Goal: Transaction & Acquisition: Purchase product/service

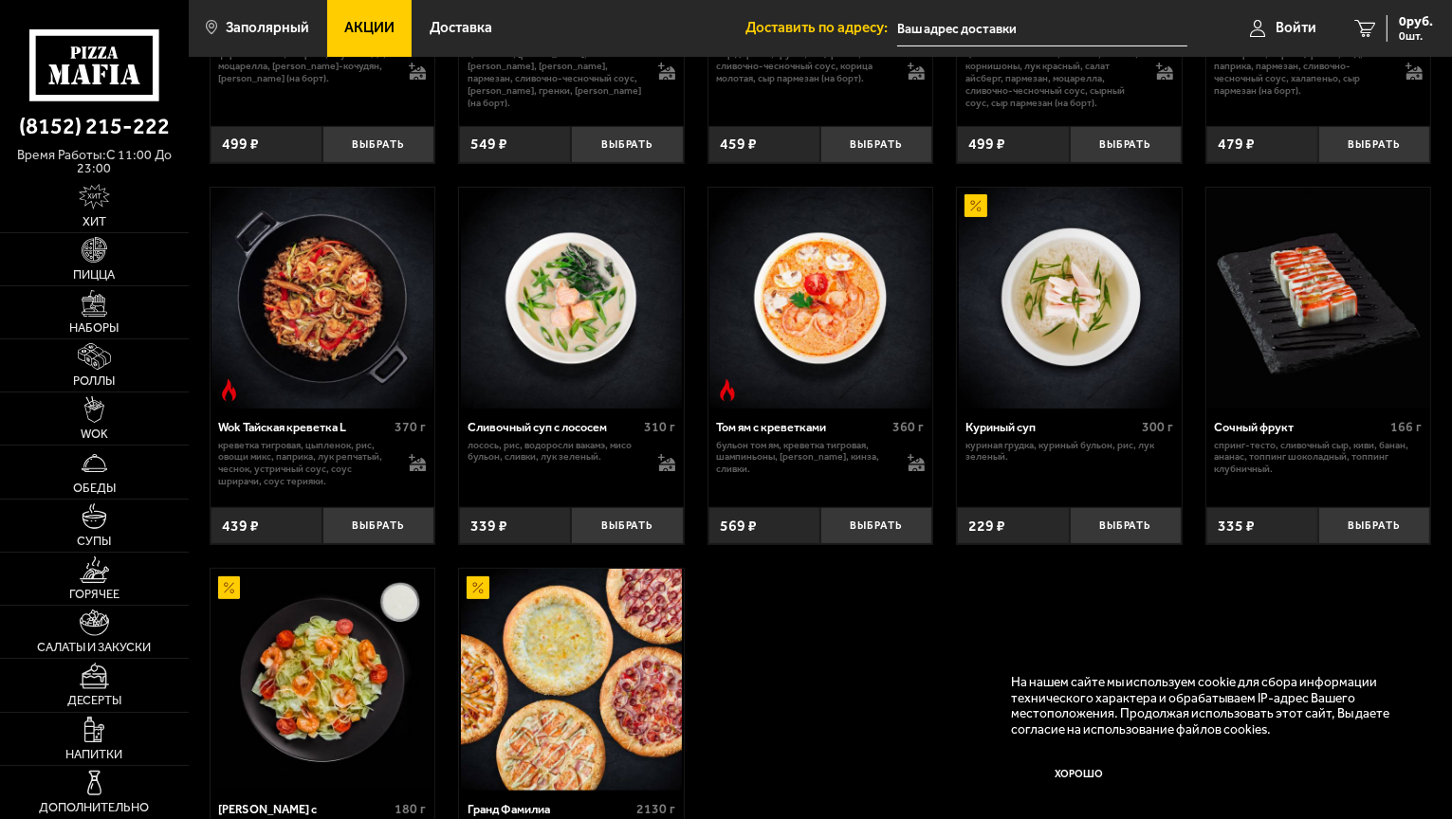
scroll to position [95, 0]
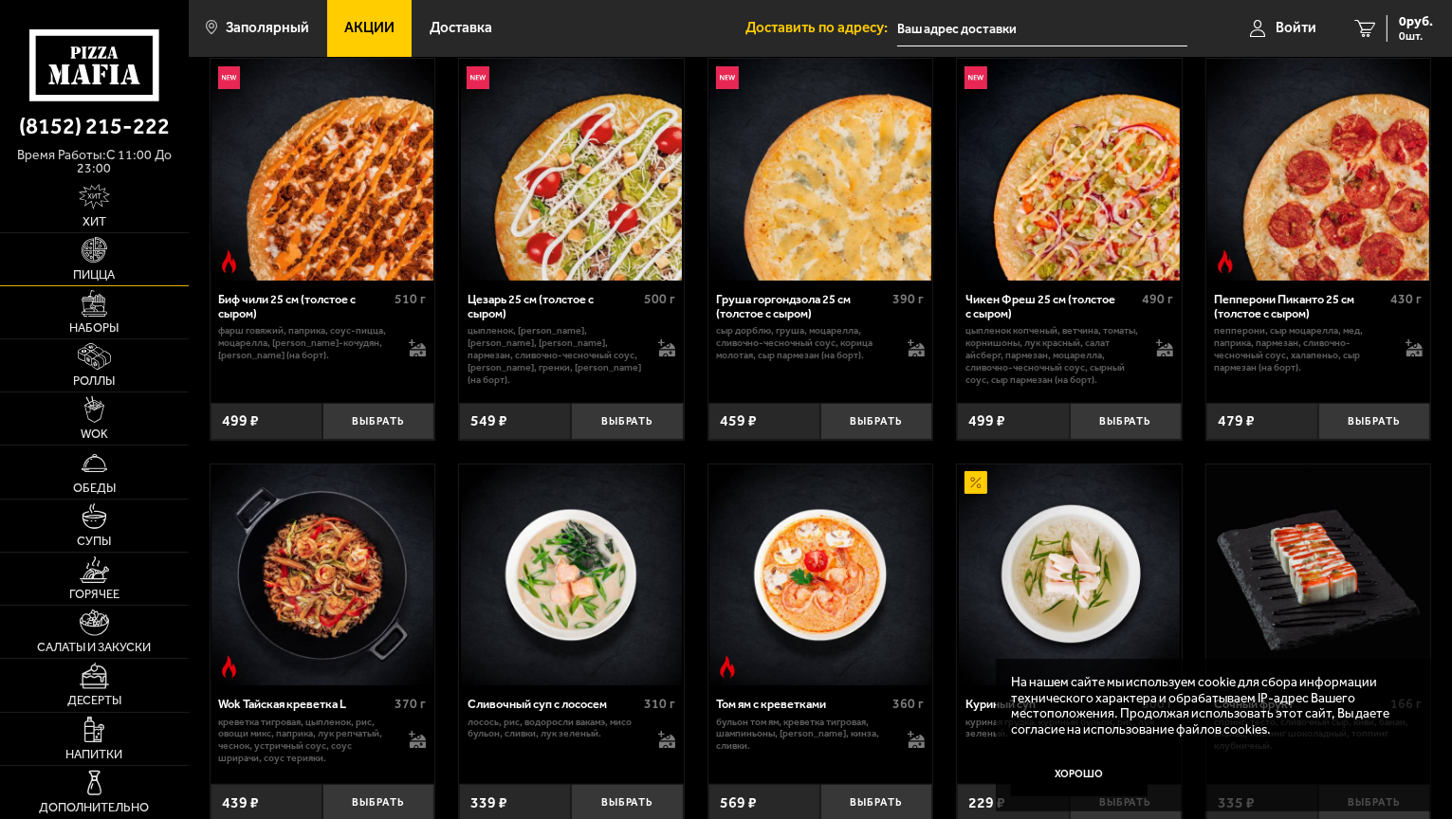
click at [110, 255] on link "Пицца" at bounding box center [94, 259] width 189 height 52
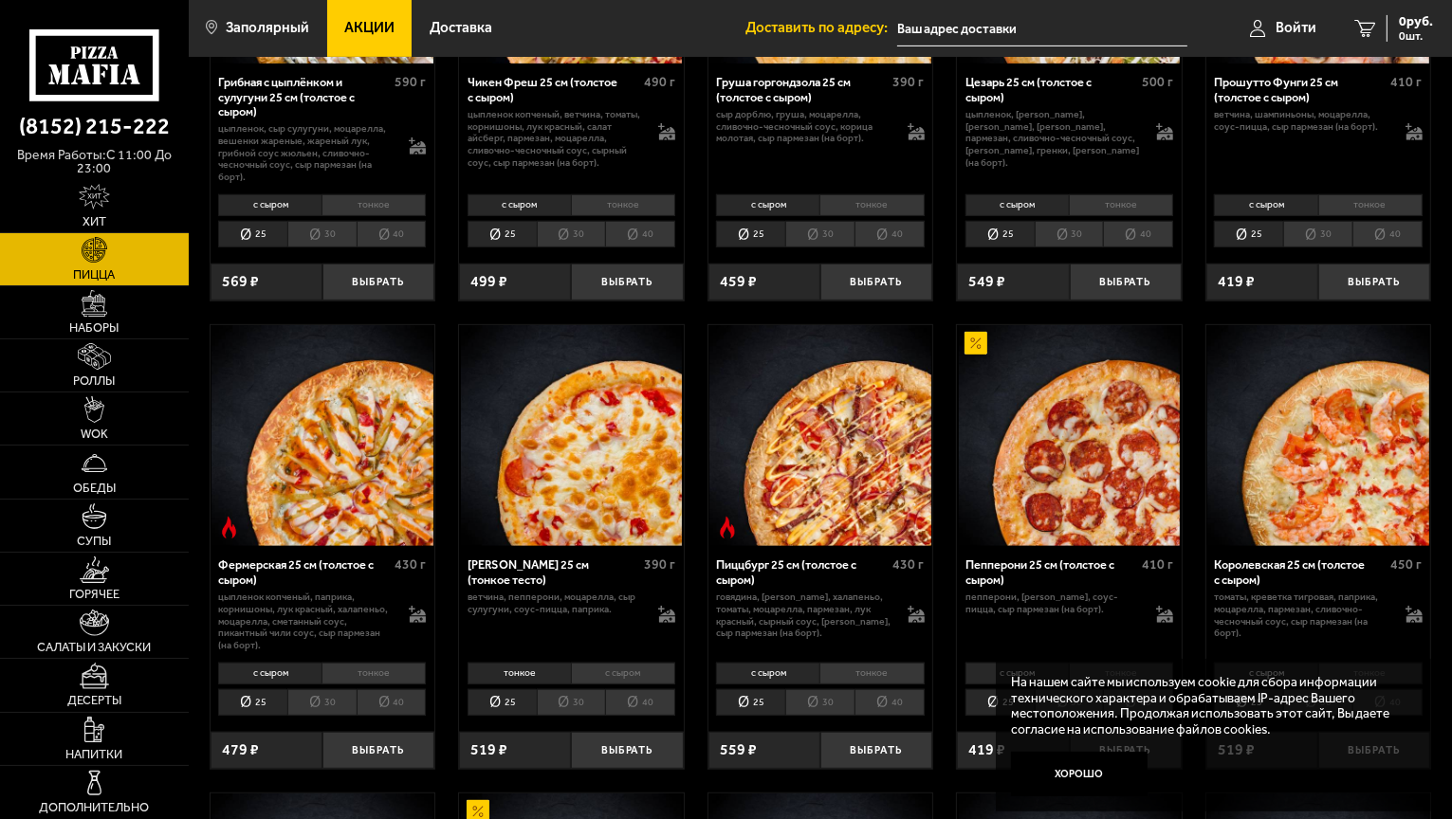
scroll to position [770, 0]
click at [365, 463] on img at bounding box center [322, 437] width 222 height 222
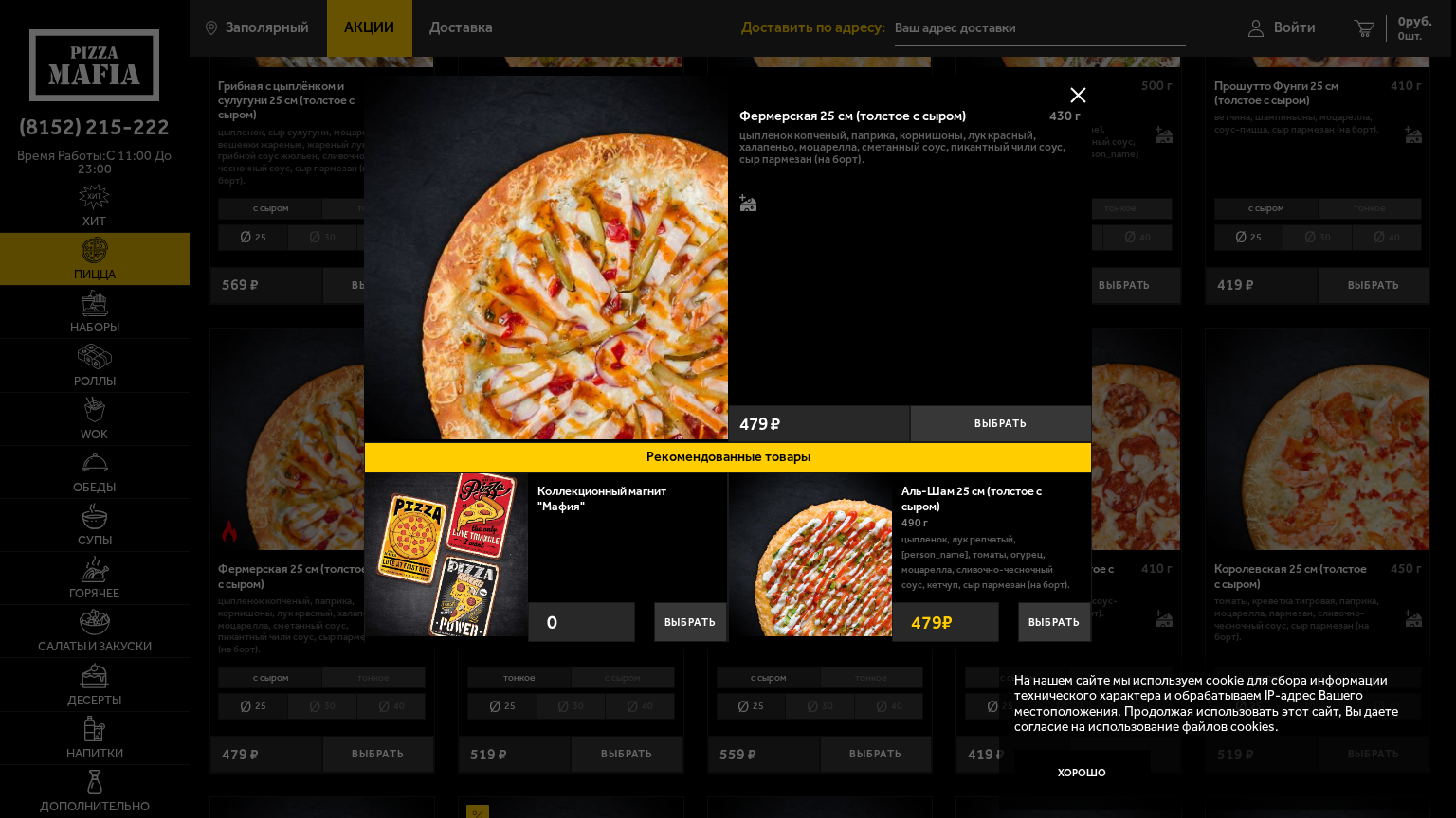
click at [558, 216] on img at bounding box center [546, 258] width 364 height 364
click at [1003, 413] on button "Выбрать" at bounding box center [1000, 423] width 182 height 37
click at [1178, 295] on div at bounding box center [728, 409] width 1456 height 818
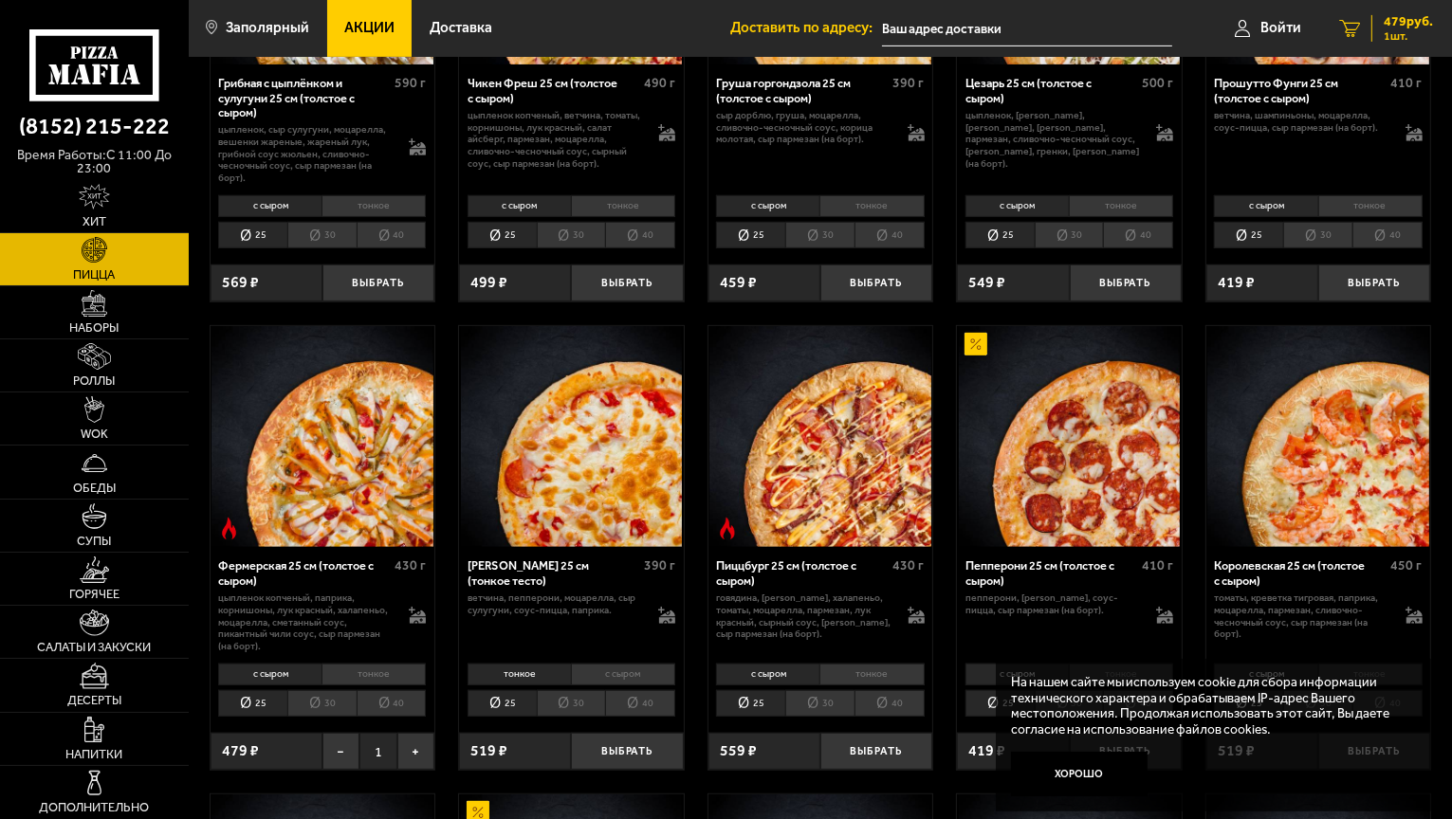
click at [1395, 27] on span "479 руб." at bounding box center [1408, 21] width 49 height 13
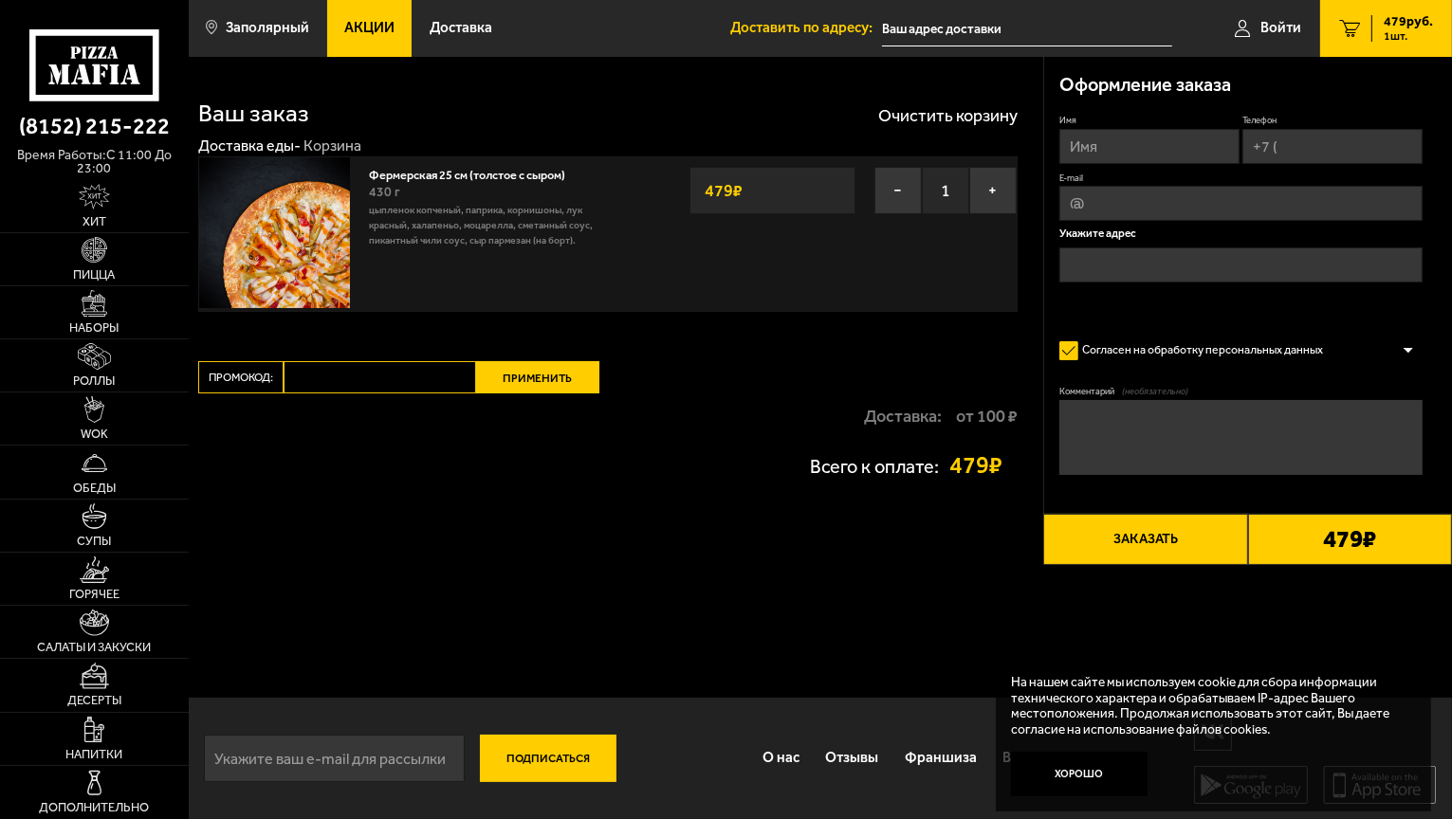
click at [429, 238] on p "цыпленок копченый, паприка, корнишоны, лук красный, халапеньо, моцарелла, смета…" at bounding box center [484, 226] width 230 height 46
click at [286, 208] on img at bounding box center [274, 232] width 151 height 151
